Goal: Task Accomplishment & Management: Use online tool/utility

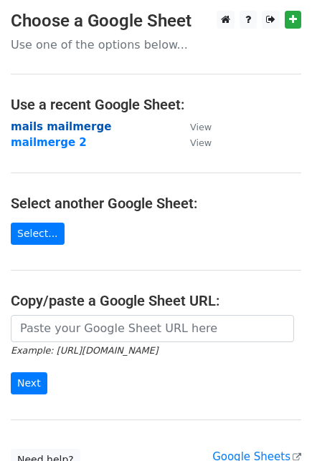
click at [65, 125] on strong "mails mailmerge" at bounding box center [61, 126] width 100 height 13
click at [73, 125] on strong "mails mailmerge" at bounding box center [61, 126] width 100 height 13
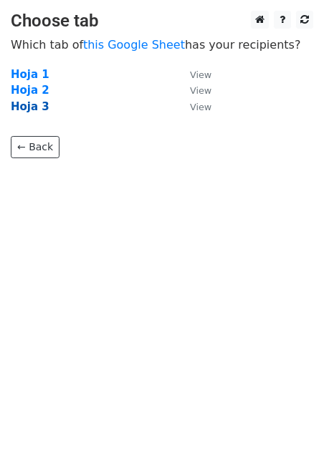
click at [29, 105] on strong "Hoja 3" at bounding box center [30, 106] width 39 height 13
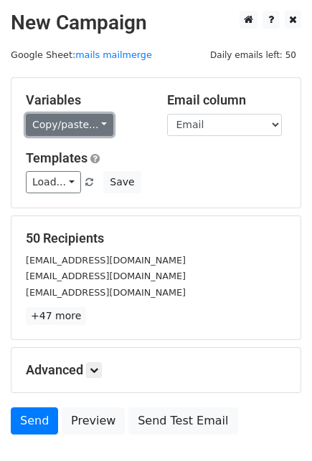
click at [66, 115] on link "Copy/paste..." at bounding box center [69, 125] width 87 height 22
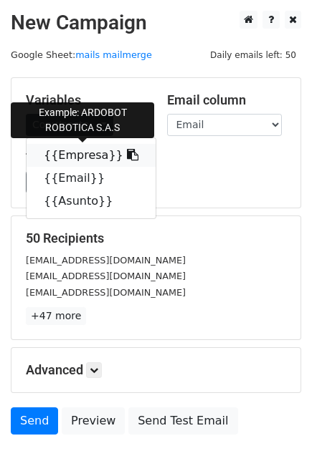
click at [59, 148] on link "{{Empresa}}" at bounding box center [90, 155] width 129 height 23
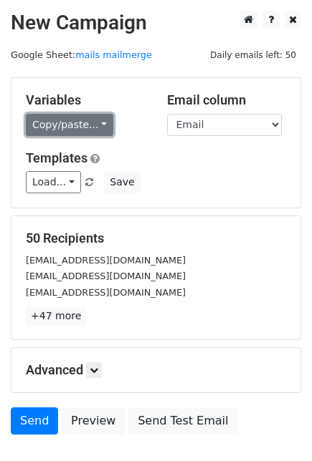
click at [84, 123] on link "Copy/paste..." at bounding box center [69, 125] width 87 height 22
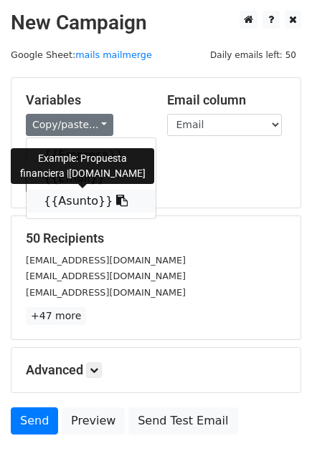
click at [60, 211] on link "{{Asunto}}" at bounding box center [90, 201] width 129 height 23
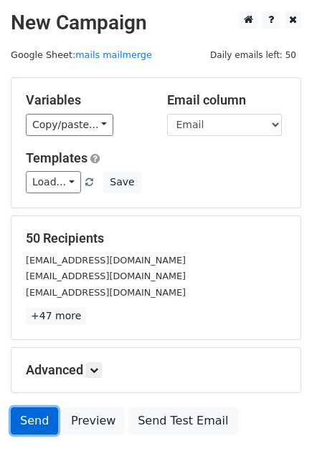
click at [50, 425] on link "Send" at bounding box center [34, 420] width 47 height 27
